Goal: Complete application form

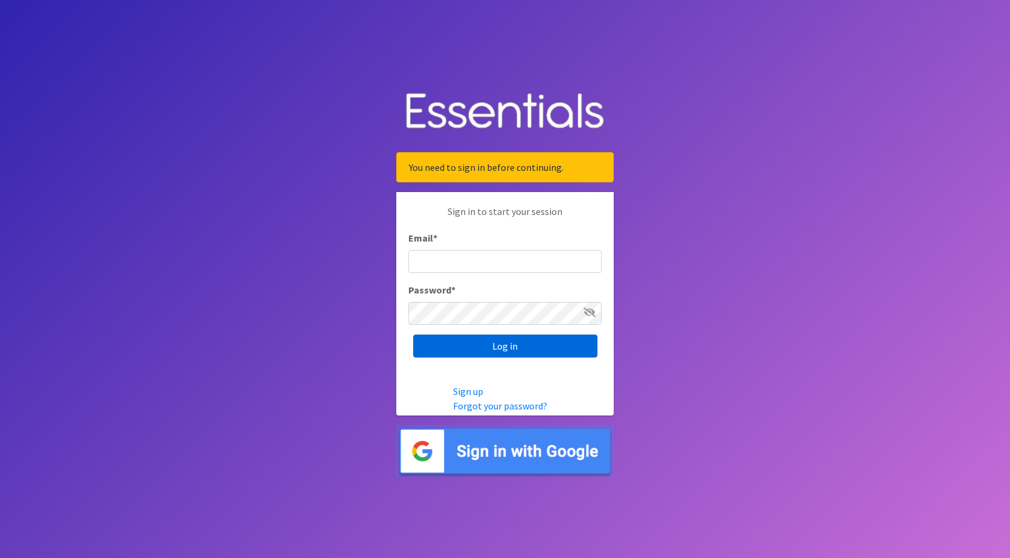
type input "[PERSON_NAME][EMAIL_ADDRESS][DOMAIN_NAME]"
click at [498, 348] on input "Log in" at bounding box center [505, 346] width 184 height 23
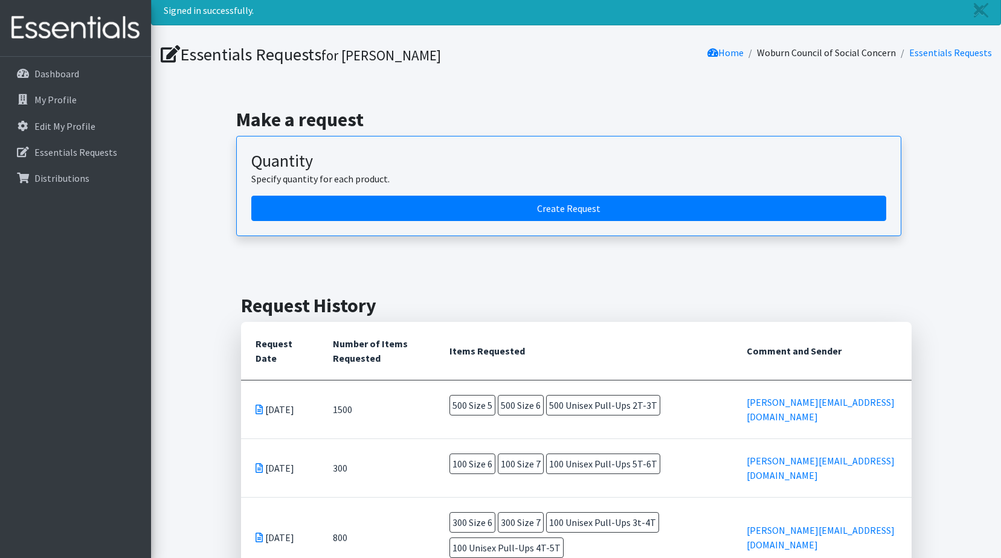
scroll to position [60, 0]
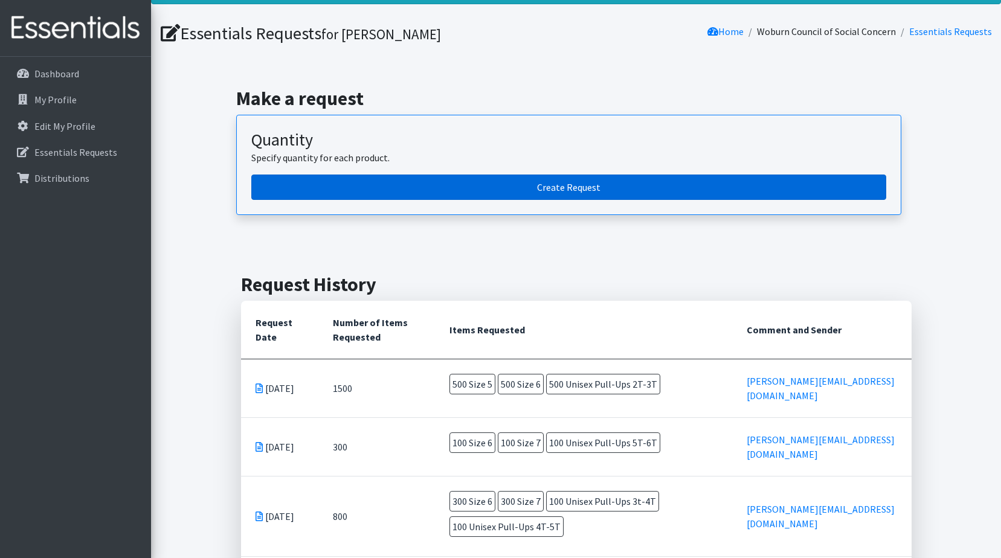
click at [568, 187] on link "Create Request" at bounding box center [568, 187] width 635 height 25
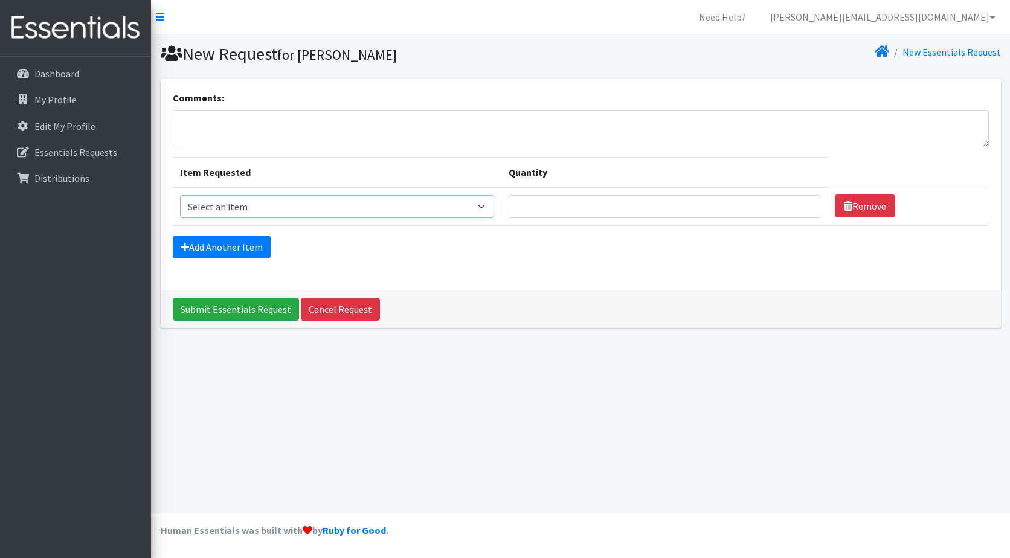
click at [440, 210] on select "Select an item Overnights - L/XL (60-125 lbs) Overnights - S/M (38-65 lbs) Pree…" at bounding box center [337, 206] width 314 height 23
select select "14916"
click at [180, 195] on select "Select an item Overnights - L/XL (60-125 lbs) Overnights - S/M (38-65 lbs) Pree…" at bounding box center [337, 206] width 314 height 23
click at [782, 208] on input "Quantity" at bounding box center [665, 206] width 312 height 23
type input "1"
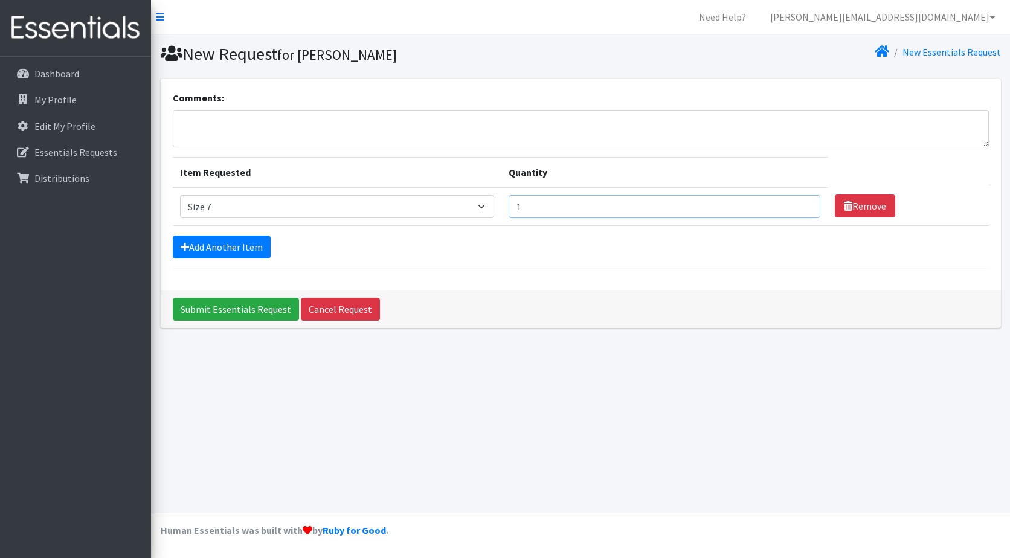
click at [802, 202] on input "1" at bounding box center [665, 206] width 312 height 23
type input "500"
click at [521, 254] on div "Add Another Item" at bounding box center [581, 247] width 816 height 23
click at [231, 247] on link "Add Another Item" at bounding box center [222, 247] width 98 height 23
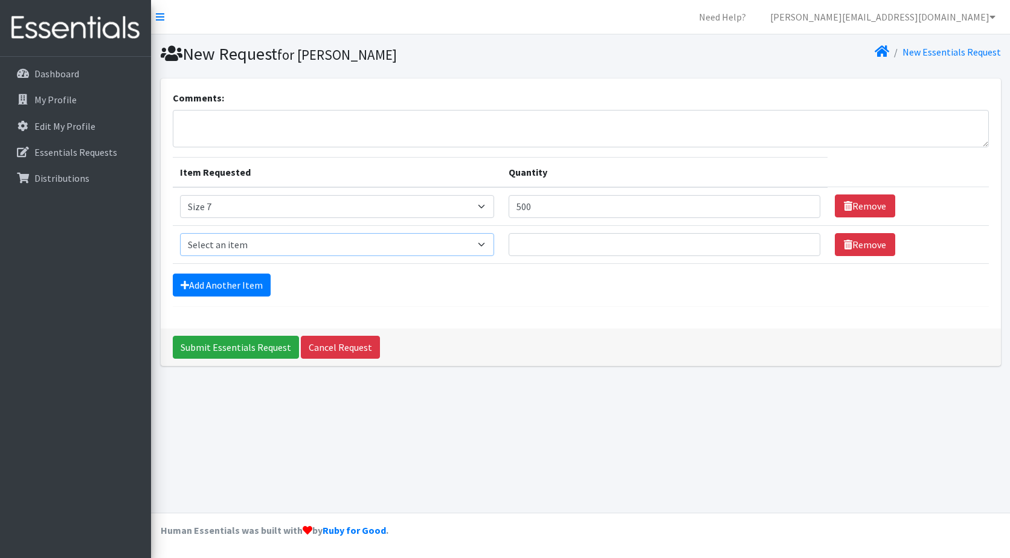
click at [231, 247] on select "Select an item Overnights - L/XL (60-125 lbs) Overnights - S/M (38-65 lbs) Pree…" at bounding box center [337, 244] width 314 height 23
select select "14903"
click at [180, 233] on select "Select an item Overnights - L/XL (60-125 lbs) Overnights - S/M (38-65 lbs) Pree…" at bounding box center [337, 244] width 314 height 23
click at [599, 249] on input "Quantity" at bounding box center [665, 244] width 312 height 23
type input "500"
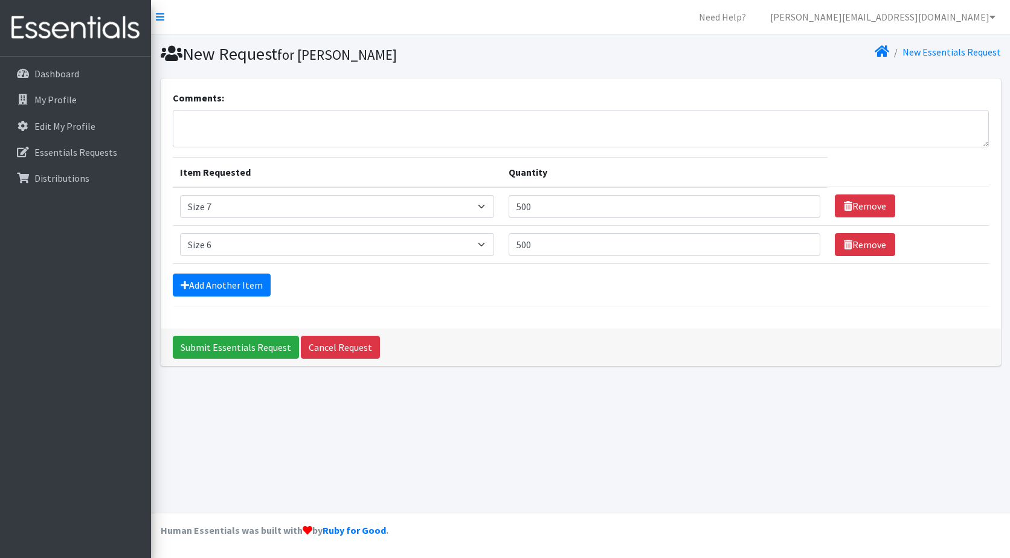
click at [496, 301] on form "Comments: Item Requested Quantity Item Requested Select an item Overnights - L/…" at bounding box center [581, 199] width 816 height 216
click at [222, 282] on link "Add Another Item" at bounding box center [222, 285] width 98 height 23
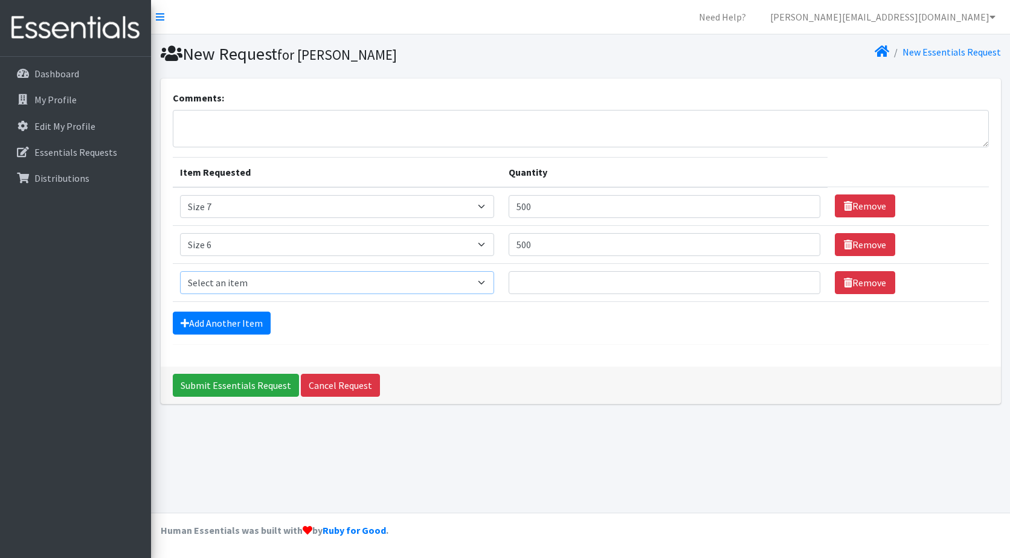
click at [222, 282] on select "Select an item Overnights - L/XL (60-125 lbs) Overnights - S/M (38-65 lbs) Pree…" at bounding box center [337, 282] width 314 height 23
select select "14922"
click at [180, 271] on select "Select an item Overnights - L/XL (60-125 lbs) Overnights - S/M (38-65 lbs) Pree…" at bounding box center [337, 282] width 314 height 23
click at [655, 288] on input "Quantity" at bounding box center [665, 282] width 312 height 23
type input "500"
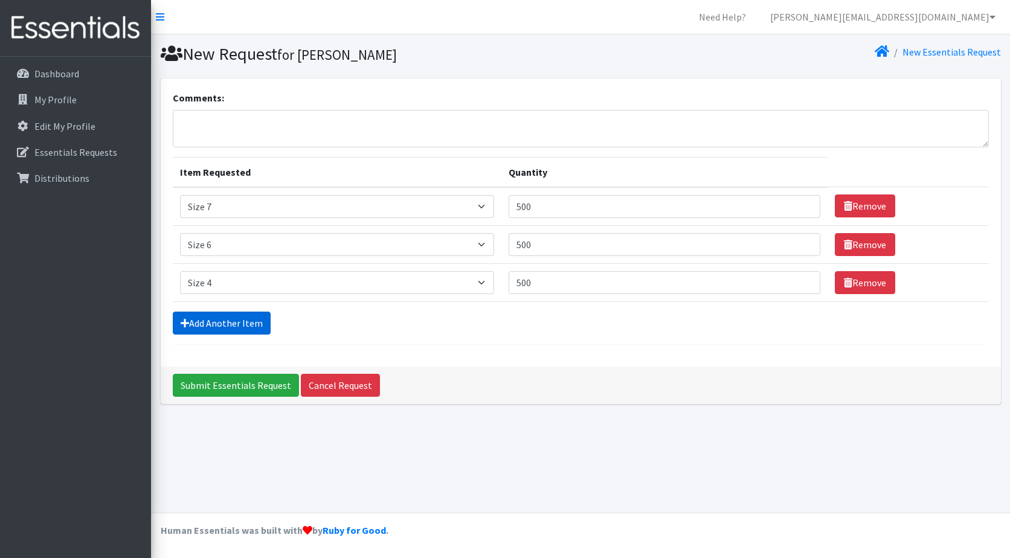
click at [234, 327] on link "Add Another Item" at bounding box center [222, 323] width 98 height 23
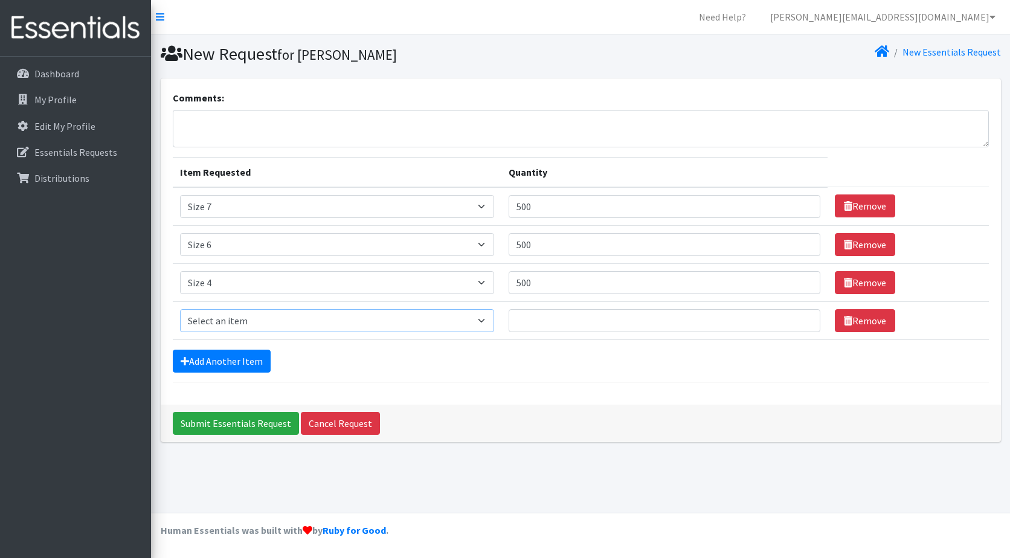
click at [235, 327] on select "Select an item Overnights - L/XL (60-125 lbs) Overnights - S/M (38-65 lbs) Pree…" at bounding box center [337, 320] width 314 height 23
click at [370, 381] on form "Comments: Item Requested Quantity Item Requested Select an item Overnights - L/…" at bounding box center [581, 237] width 816 height 292
click at [210, 417] on input "Submit Essentials Request" at bounding box center [236, 423] width 126 height 23
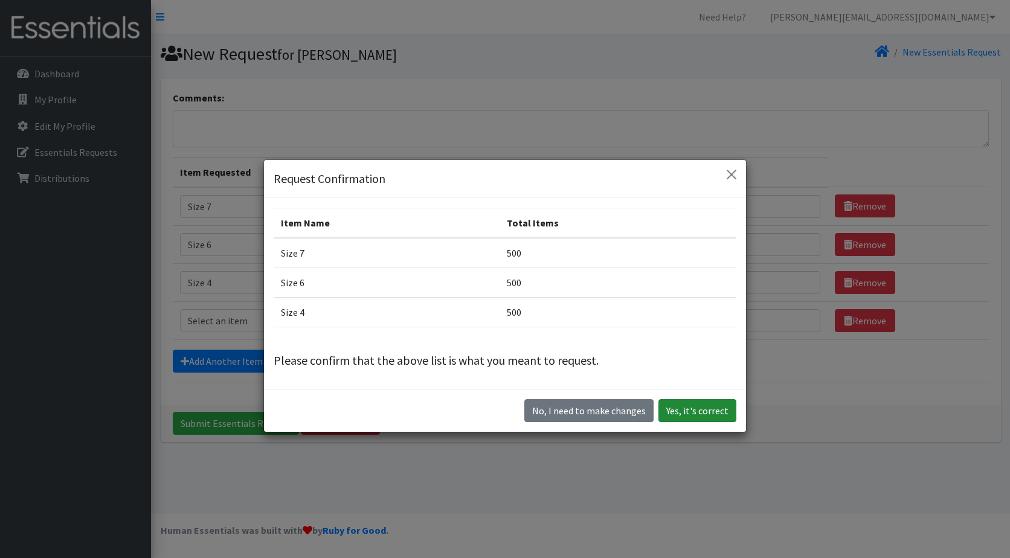
click at [701, 413] on button "Yes, it's correct" at bounding box center [697, 410] width 78 height 23
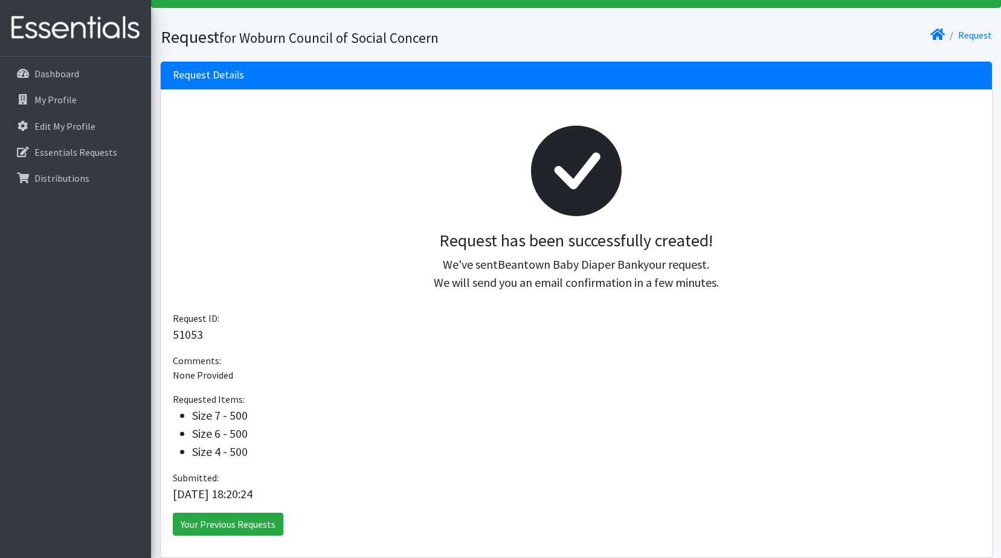
scroll to position [111, 0]
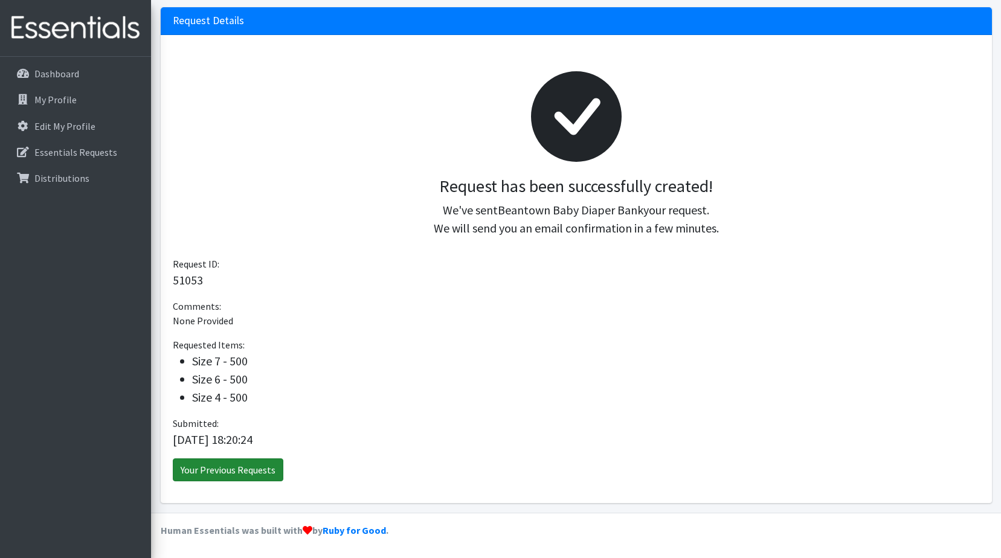
click at [260, 464] on link "Your Previous Requests" at bounding box center [228, 469] width 111 height 23
